Goal: Find specific page/section: Find specific page/section

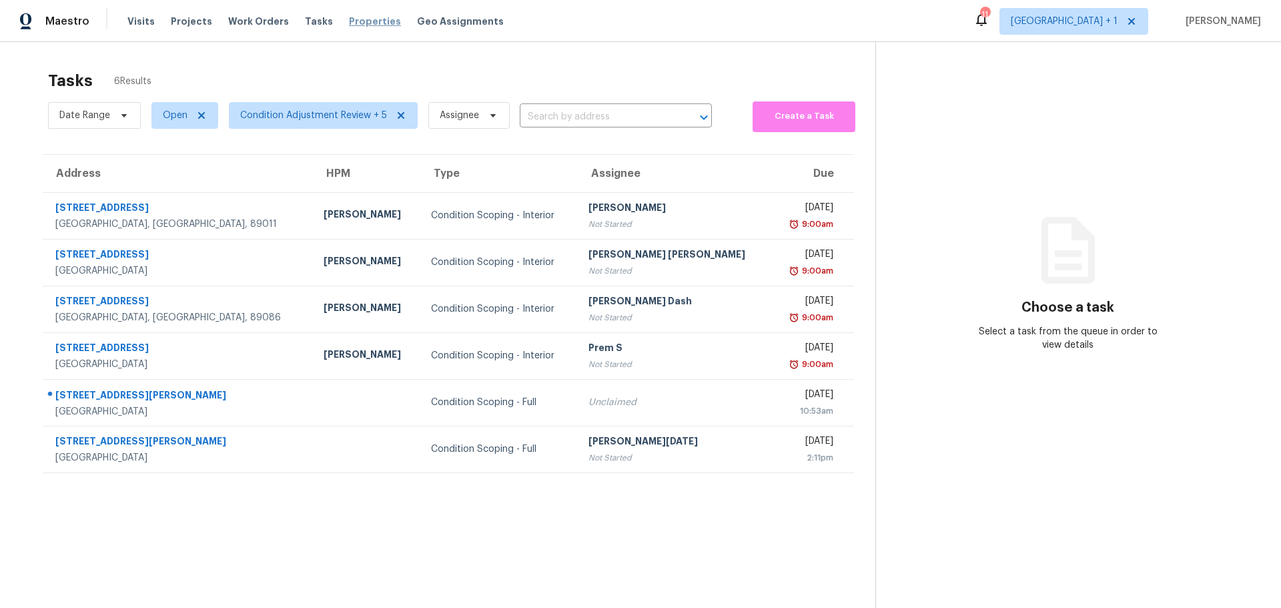
click at [349, 16] on span "Properties" at bounding box center [375, 21] width 52 height 13
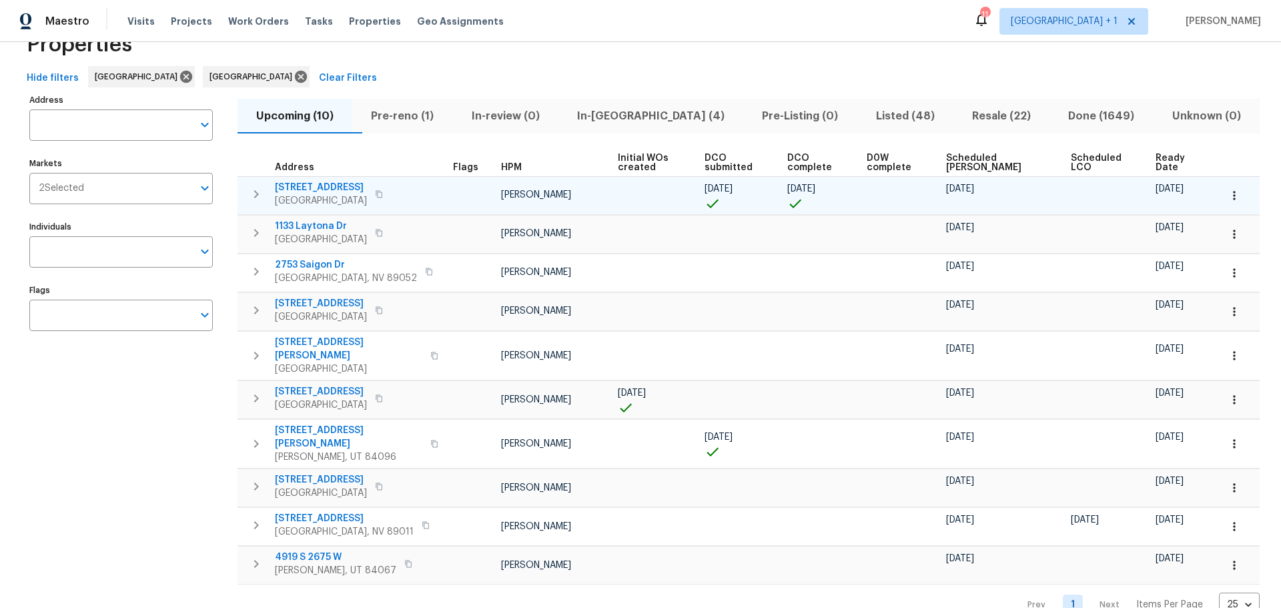
scroll to position [59, 0]
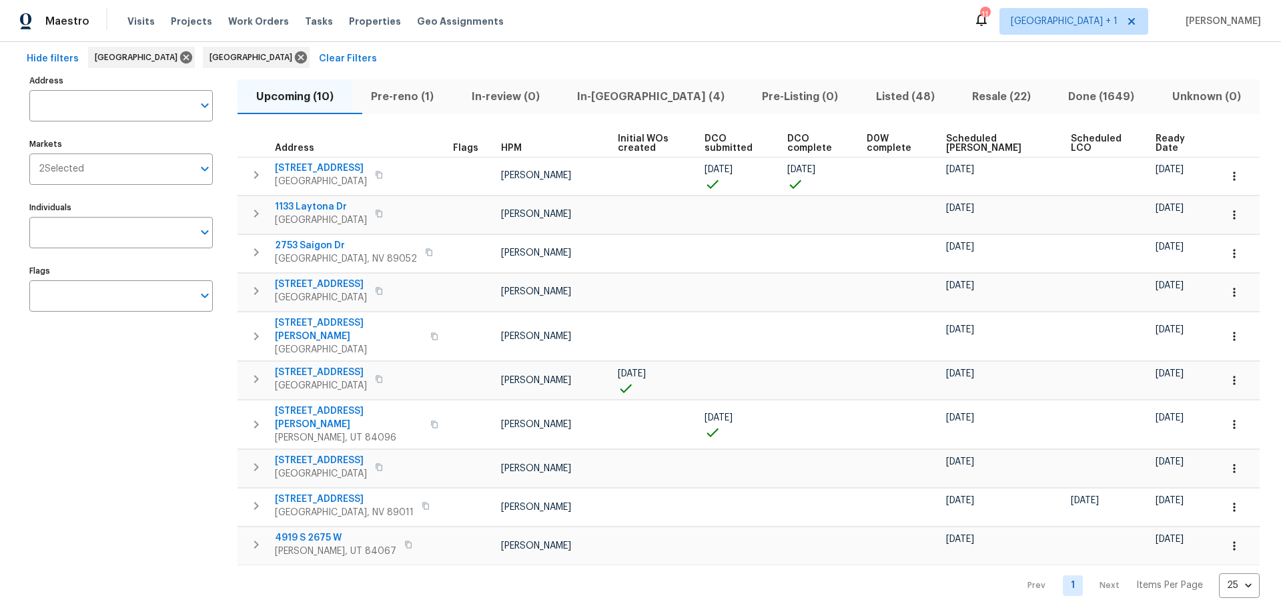
click at [627, 92] on span "In-reno (4)" at bounding box center [650, 96] width 169 height 19
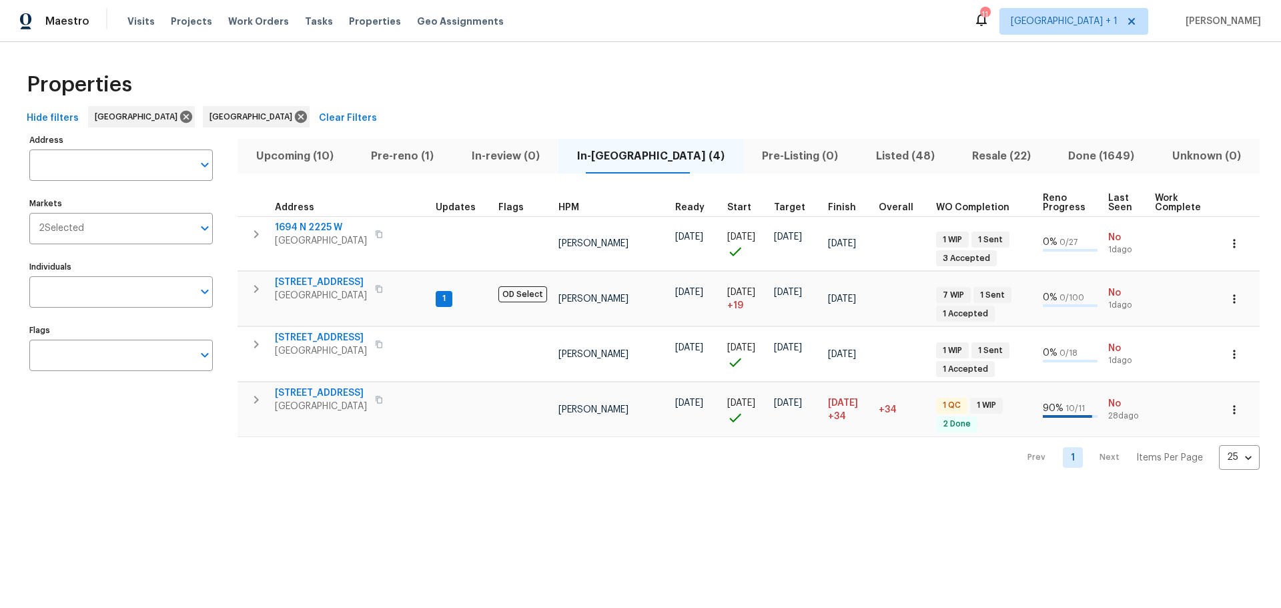
click at [403, 154] on span "Pre-reno (1)" at bounding box center [402, 156] width 84 height 19
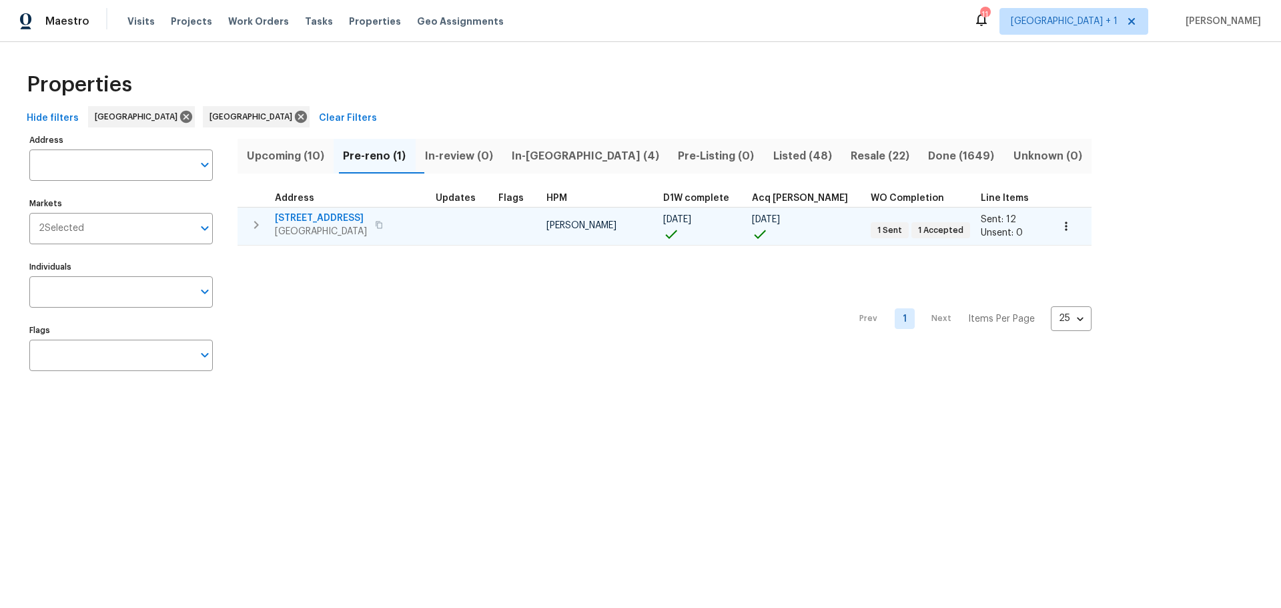
click at [367, 216] on span "5235 Caspian Springs Dr Unit 101" at bounding box center [321, 217] width 92 height 13
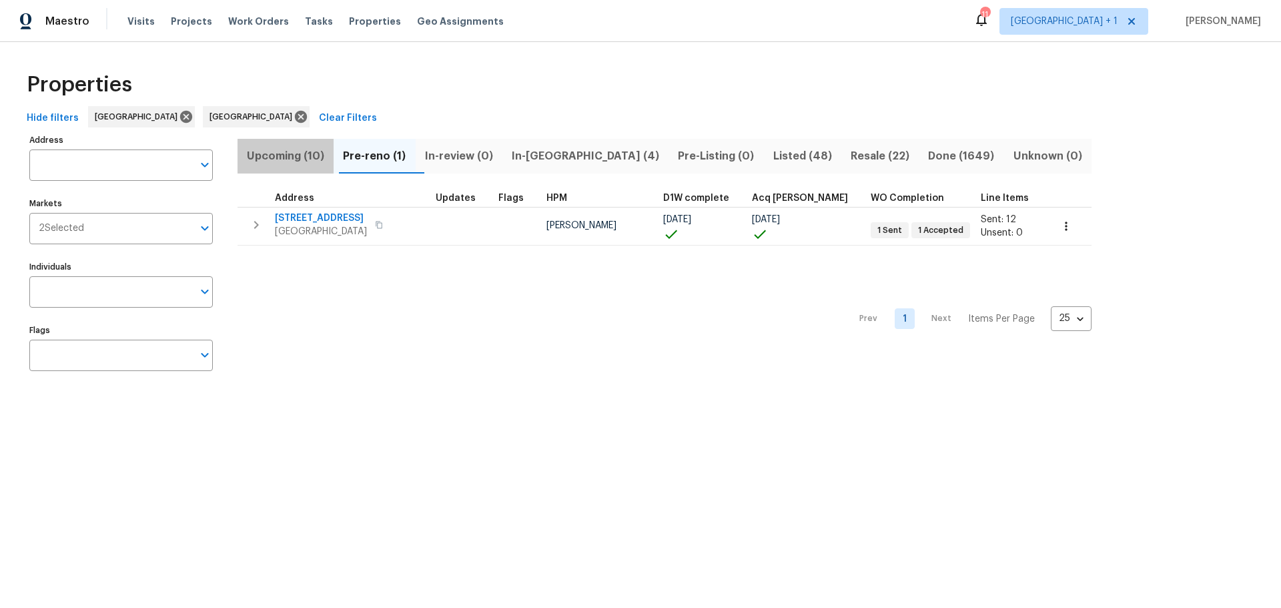
click at [293, 152] on span "Upcoming (10)" at bounding box center [285, 156] width 80 height 19
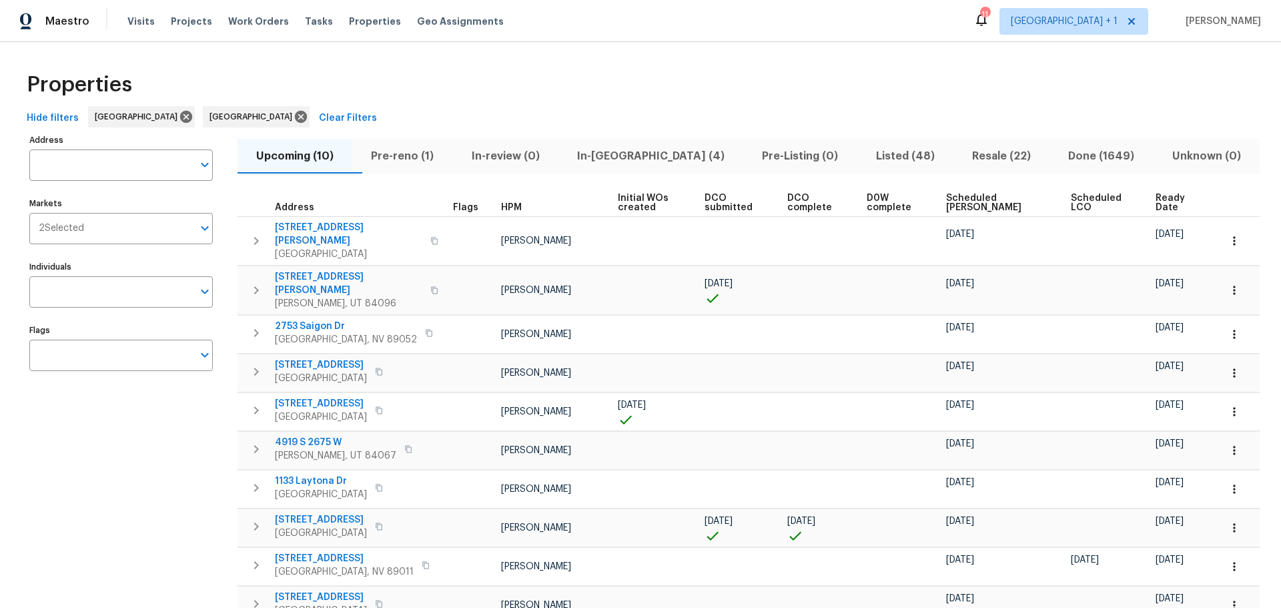
click at [1152, 191] on th "Ready Date" at bounding box center [1182, 202] width 65 height 27
click at [1155, 195] on span "Ready Date" at bounding box center [1176, 202] width 42 height 19
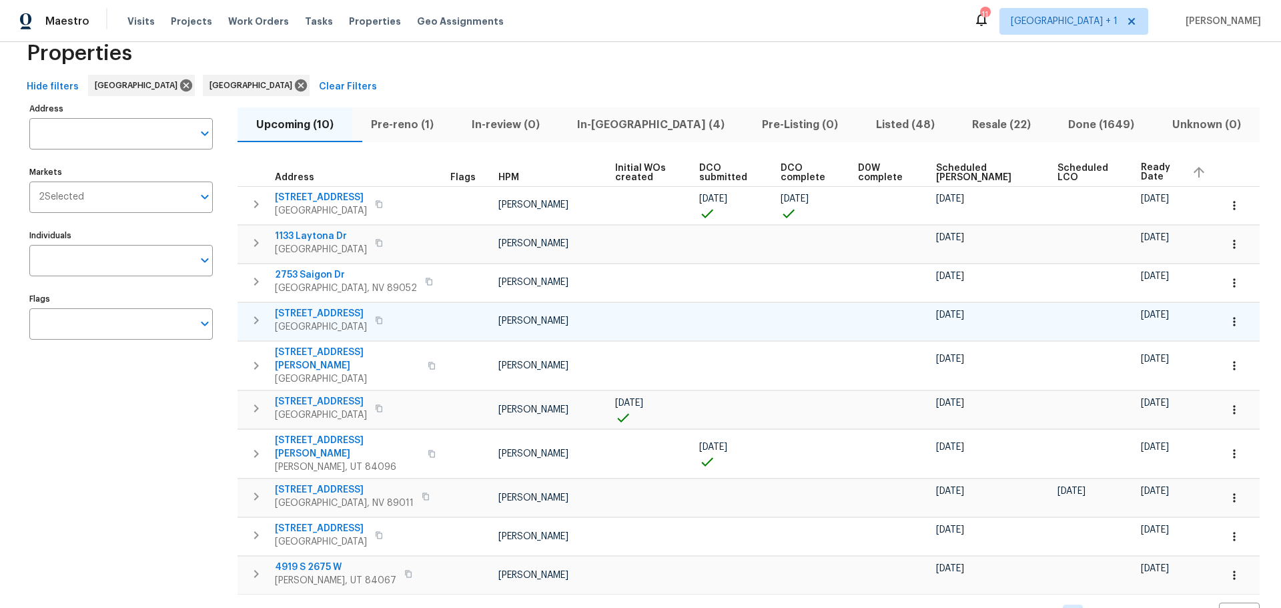
scroll to position [61, 0]
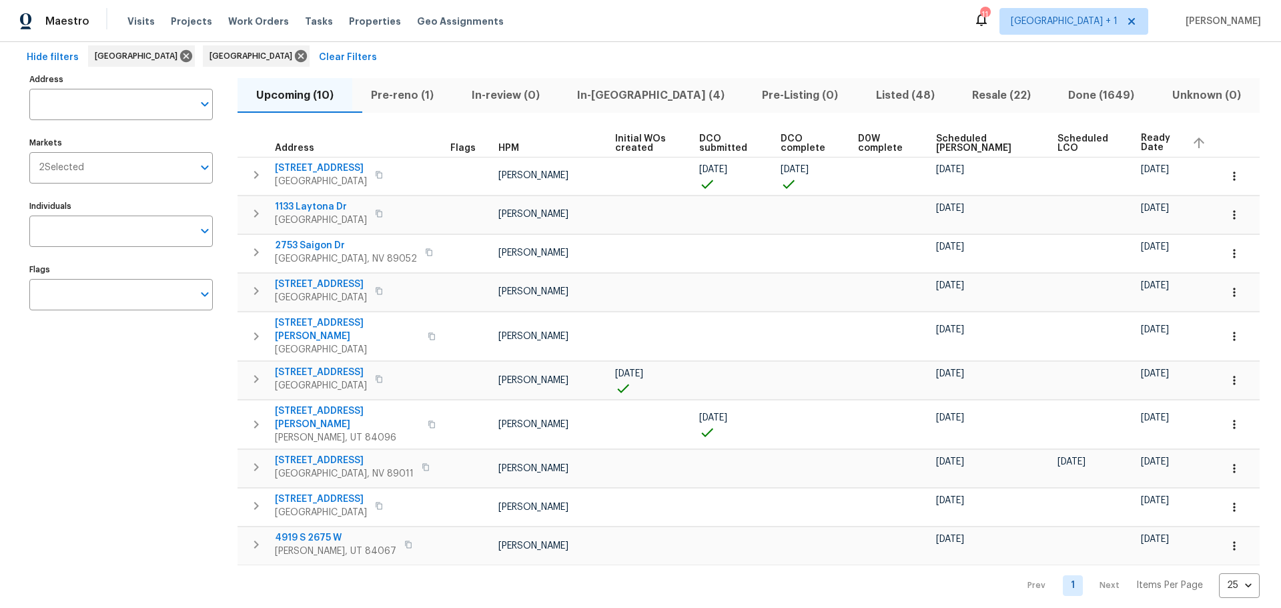
click at [636, 87] on span "In-reno (4)" at bounding box center [650, 95] width 169 height 19
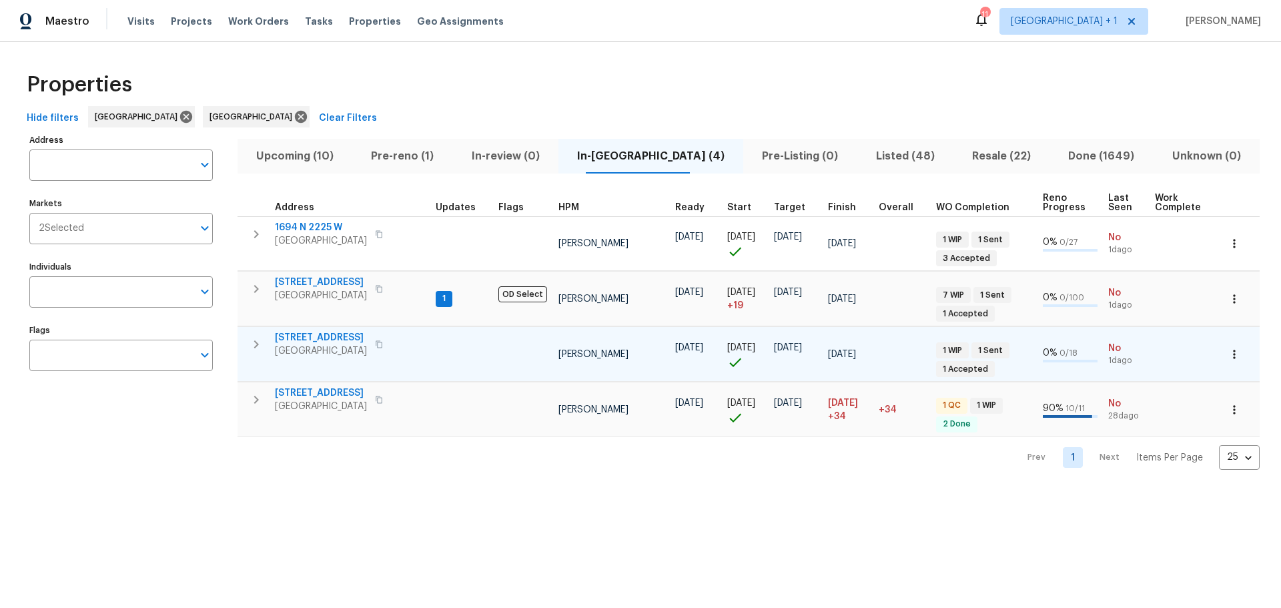
click at [322, 336] on span "9505 Delivery Ave" at bounding box center [321, 337] width 92 height 13
click at [1227, 352] on icon "button" at bounding box center [1233, 354] width 13 height 13
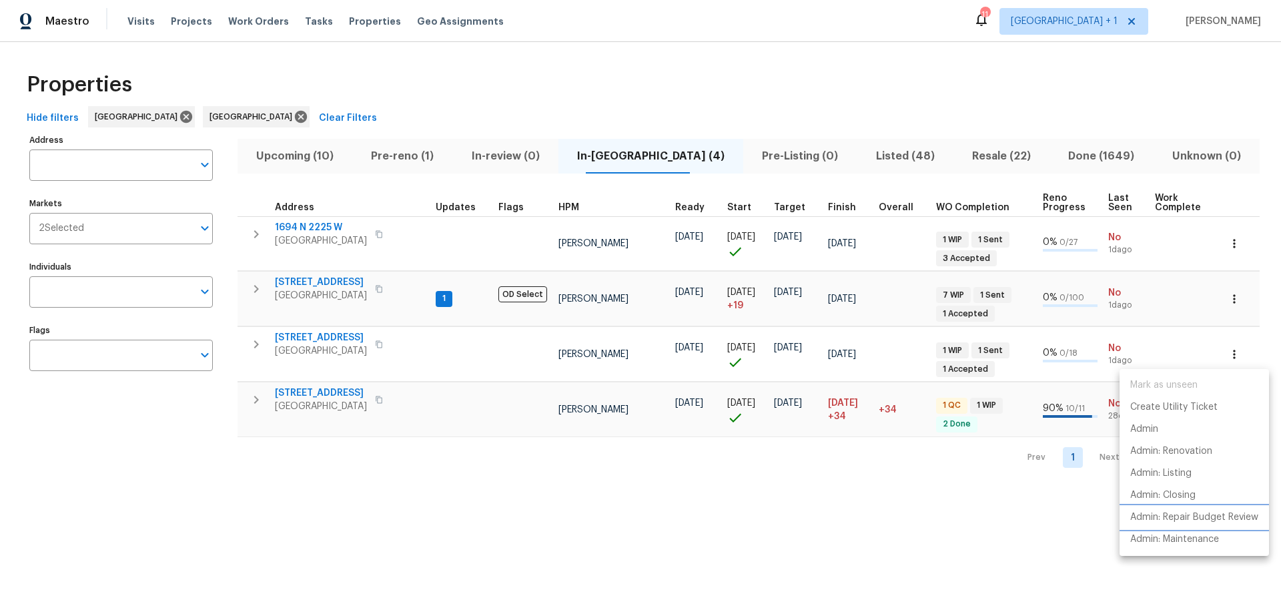
click at [1192, 516] on p "Admin: Repair Budget Review" at bounding box center [1194, 517] width 128 height 14
click at [169, 23] on div at bounding box center [640, 304] width 1281 height 608
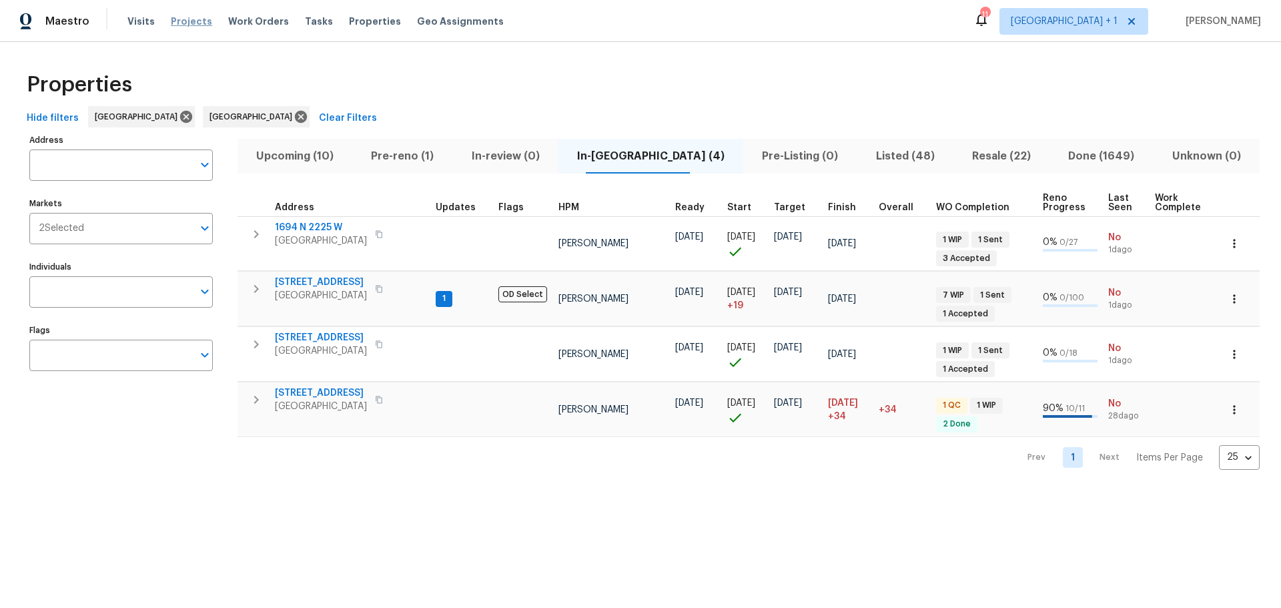
click at [194, 18] on span "Projects" at bounding box center [191, 21] width 41 height 13
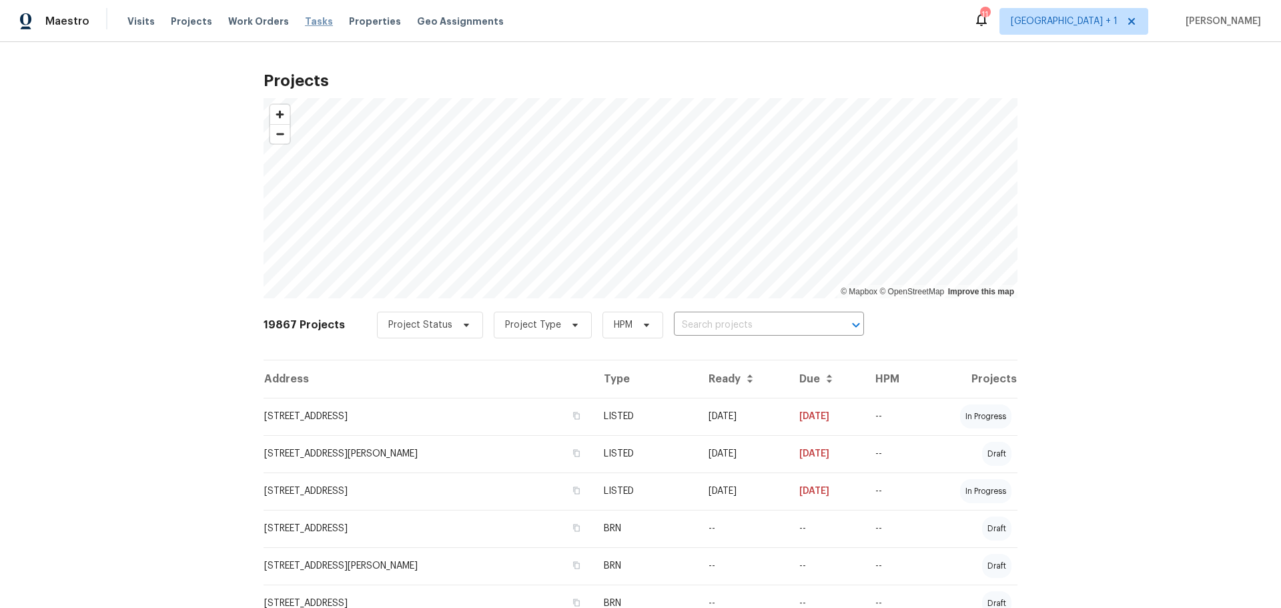
click at [305, 19] on span "Tasks" at bounding box center [319, 21] width 28 height 9
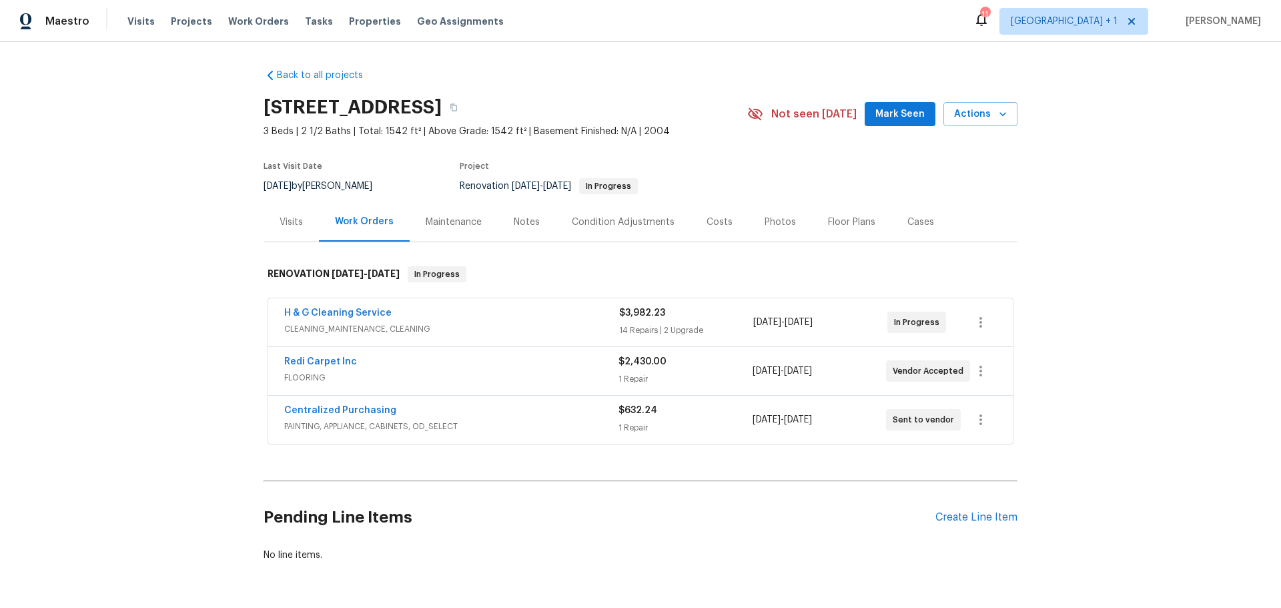
click at [525, 222] on div "Notes" at bounding box center [527, 221] width 26 height 13
